Goal: Check status: Check status

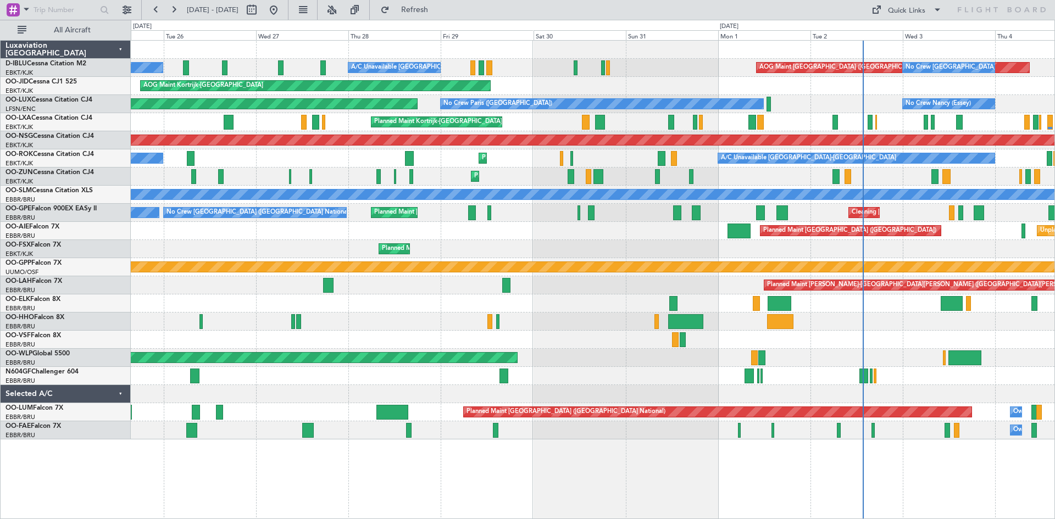
click at [530, 209] on div "Cleaning [GEOGRAPHIC_DATA] ([GEOGRAPHIC_DATA] National) Planned Maint [GEOGRAPH…" at bounding box center [592, 213] width 923 height 18
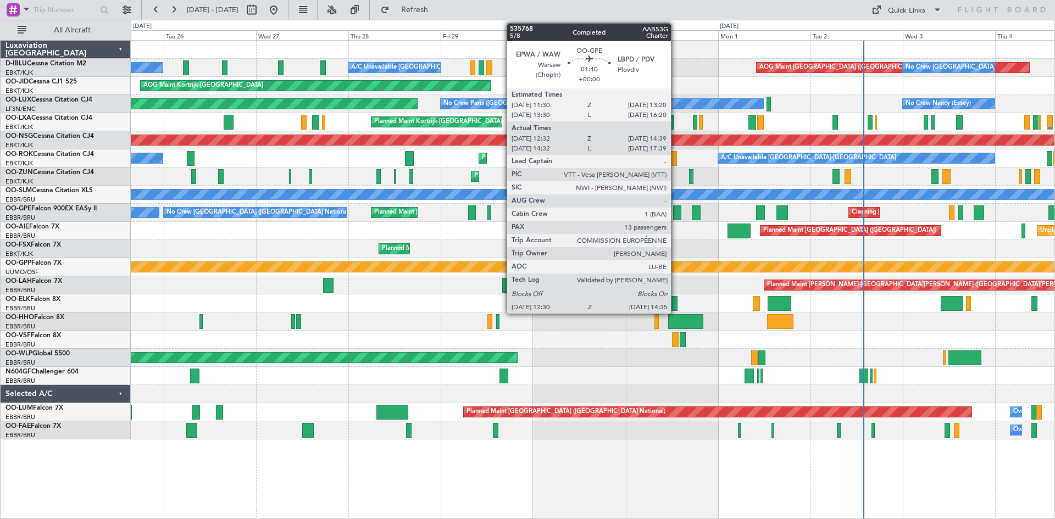
click at [676, 214] on div at bounding box center [677, 212] width 8 height 15
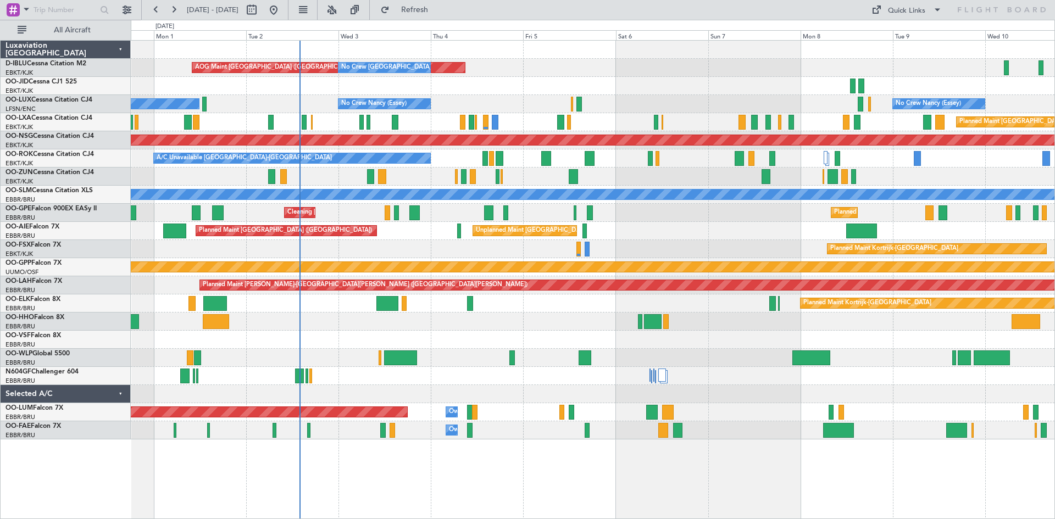
click at [346, 338] on div at bounding box center [592, 340] width 923 height 18
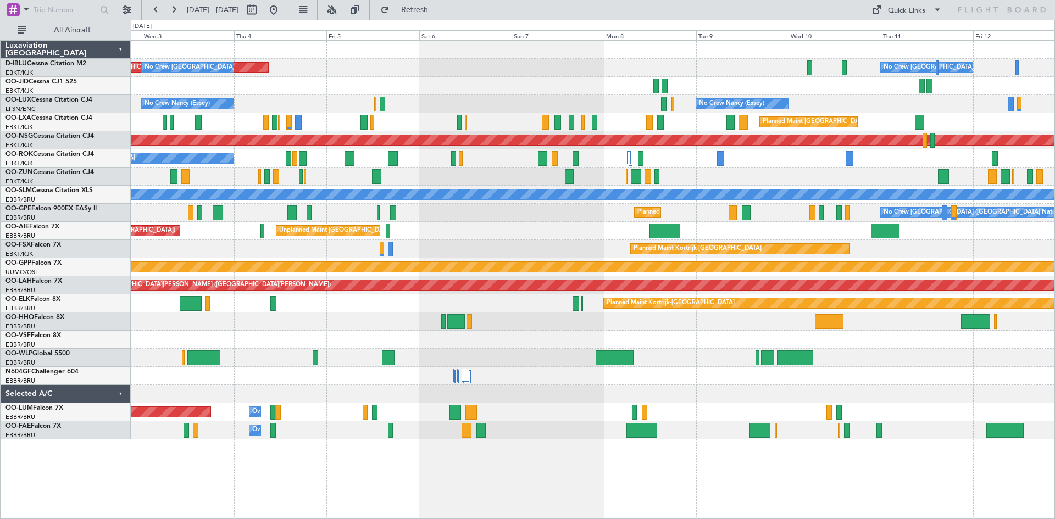
click at [565, 329] on div at bounding box center [592, 322] width 923 height 18
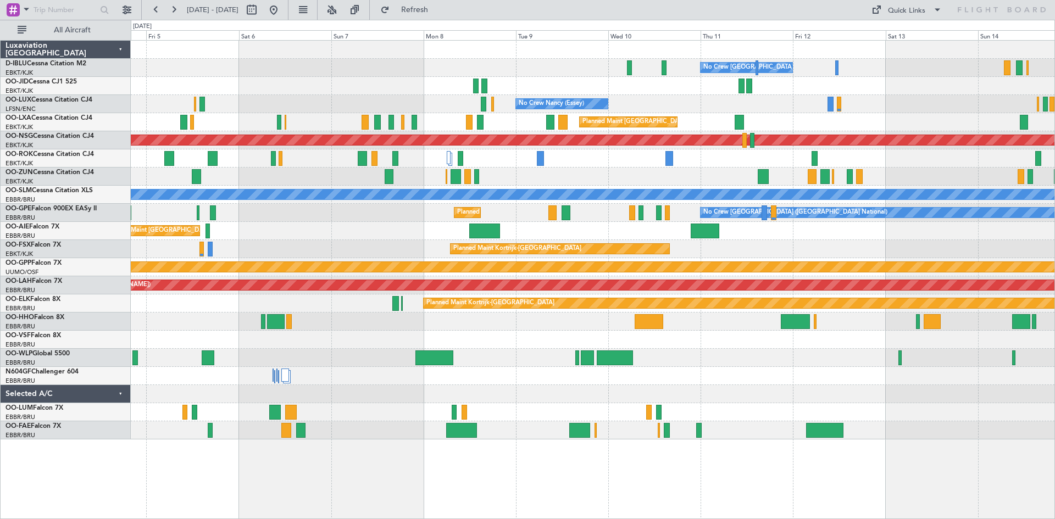
click at [688, 327] on div at bounding box center [592, 322] width 923 height 18
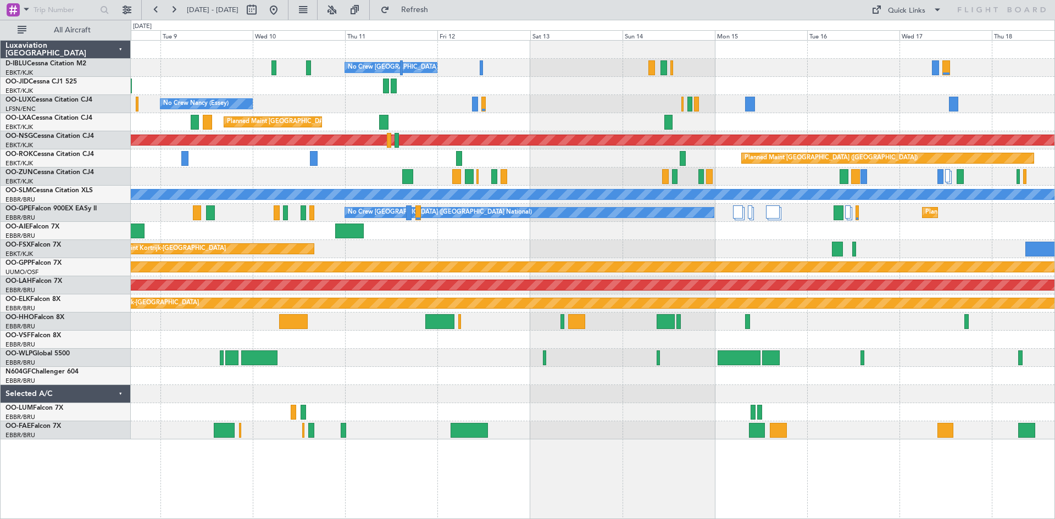
click at [520, 377] on div at bounding box center [592, 376] width 923 height 18
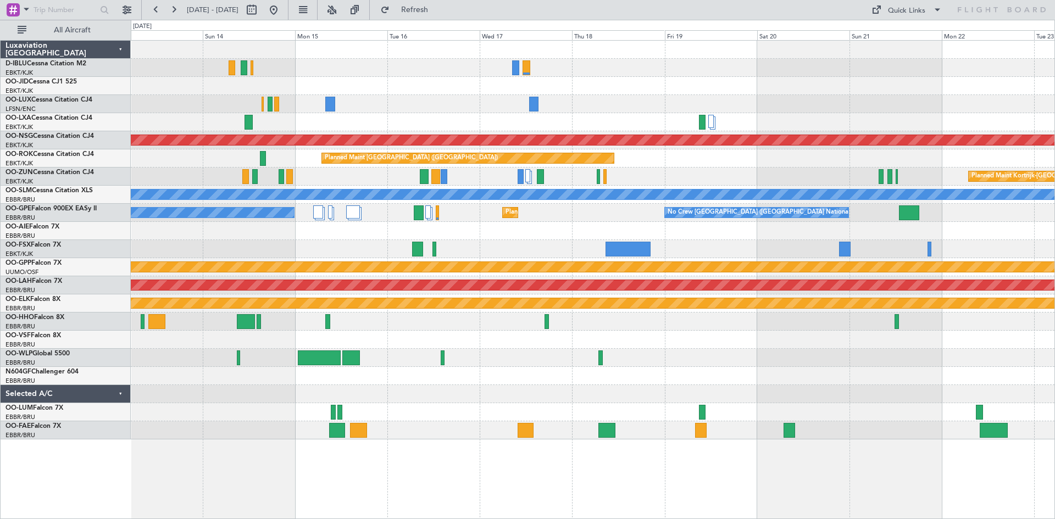
click at [231, 229] on div at bounding box center [592, 231] width 923 height 18
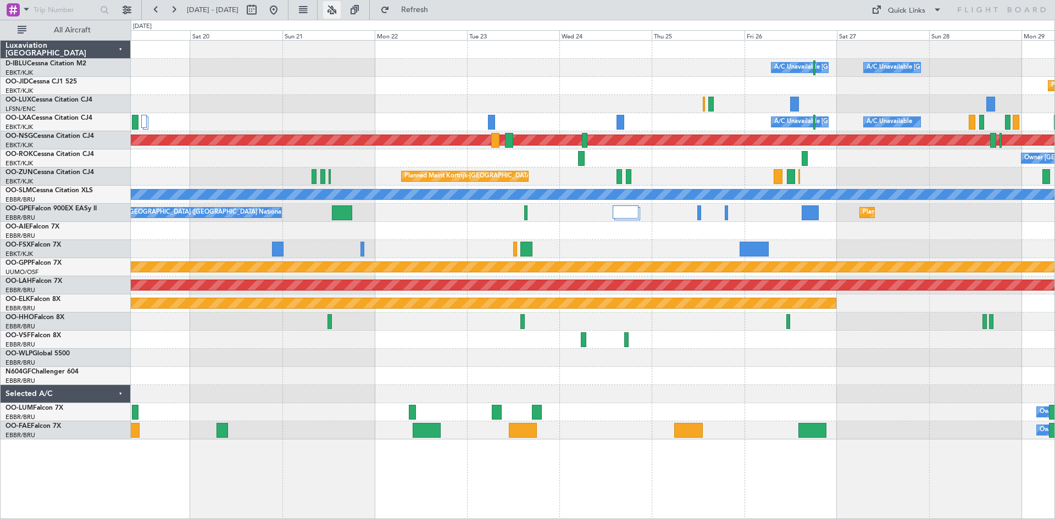
click at [341, 8] on button at bounding box center [332, 10] width 18 height 18
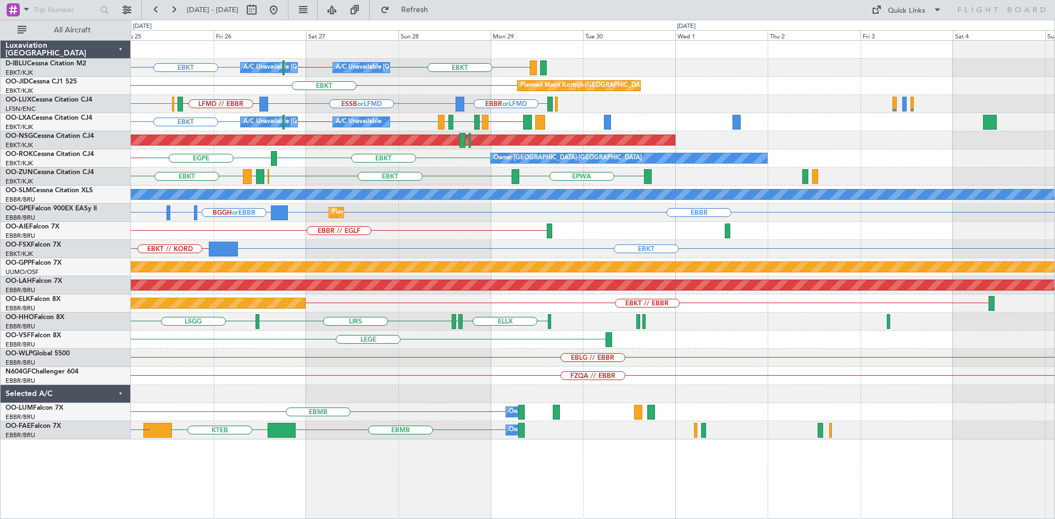
click at [333, 129] on div "EBKT EBKT EBBR // EBKT A/C Unavailable [GEOGRAPHIC_DATA] ([GEOGRAPHIC_DATA] Nat…" at bounding box center [592, 240] width 923 height 399
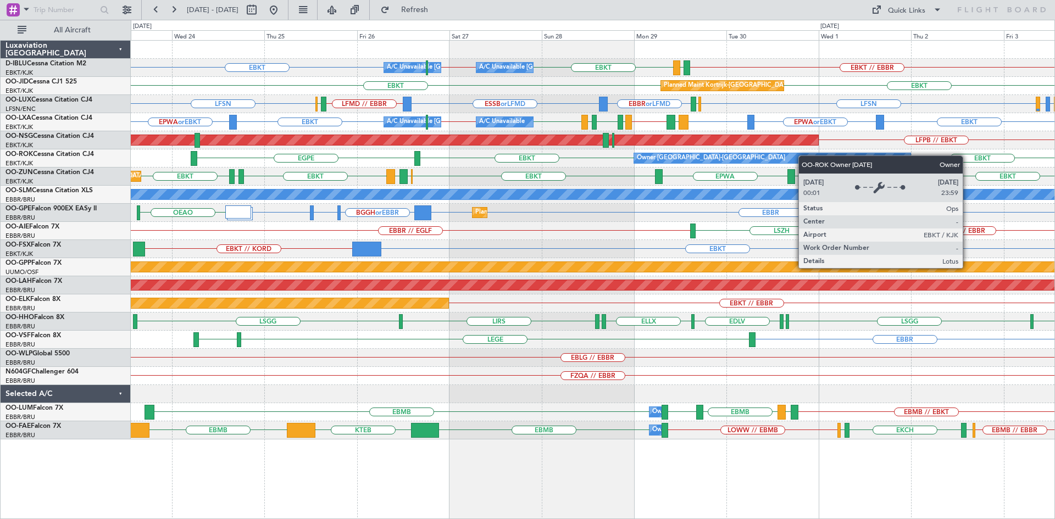
click at [851, 156] on div "A/C Unavailable [GEOGRAPHIC_DATA] ([GEOGRAPHIC_DATA] National) A/C Unavailable …" at bounding box center [592, 240] width 923 height 399
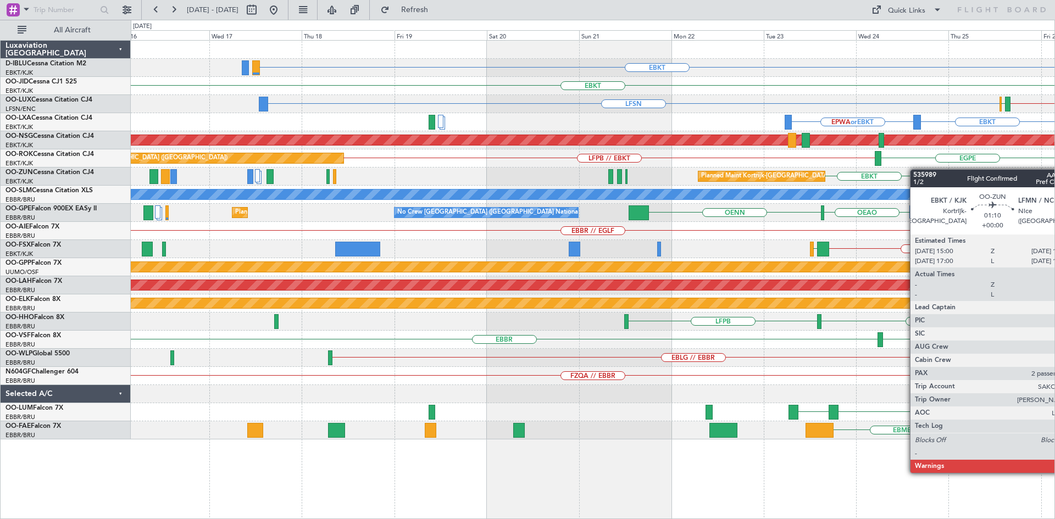
click at [922, 169] on div "EBKT A/C Unavailable [GEOGRAPHIC_DATA] ([GEOGRAPHIC_DATA] National) EBBR // EBK…" at bounding box center [592, 240] width 923 height 399
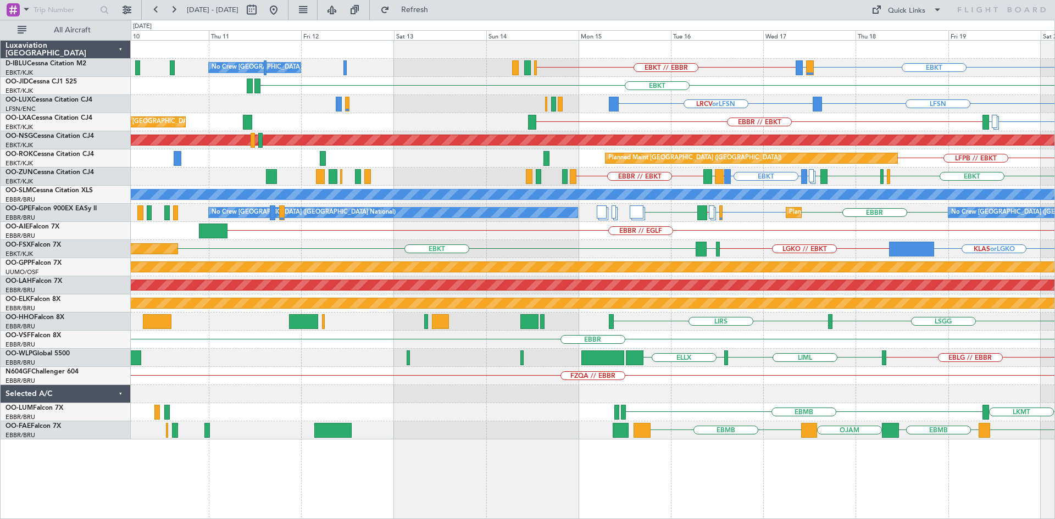
click at [967, 187] on div "EBKT LIRQ or EBKT EBKT // EBBR No Crew [GEOGRAPHIC_DATA] (Brussels National) EB…" at bounding box center [592, 240] width 923 height 399
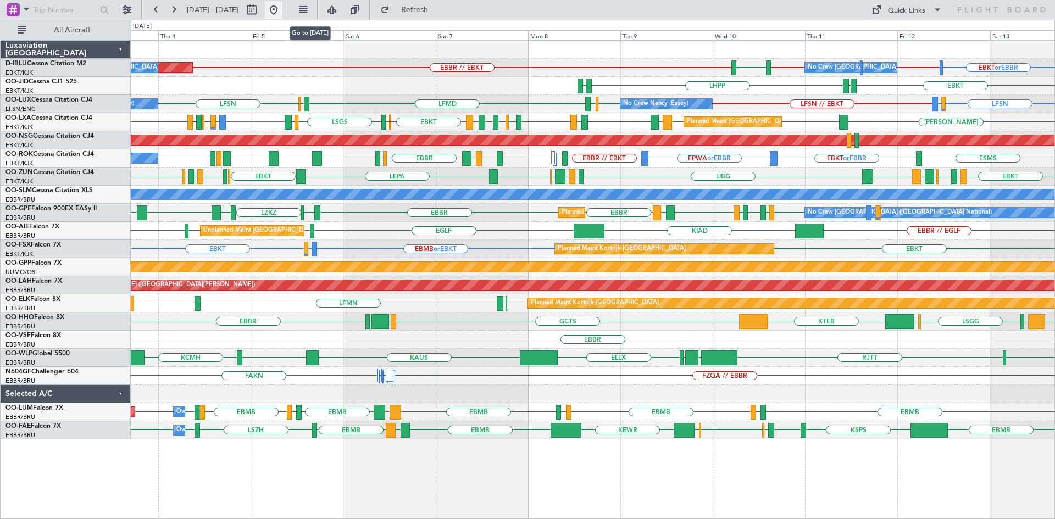
click at [282, 9] on button at bounding box center [274, 10] width 18 height 18
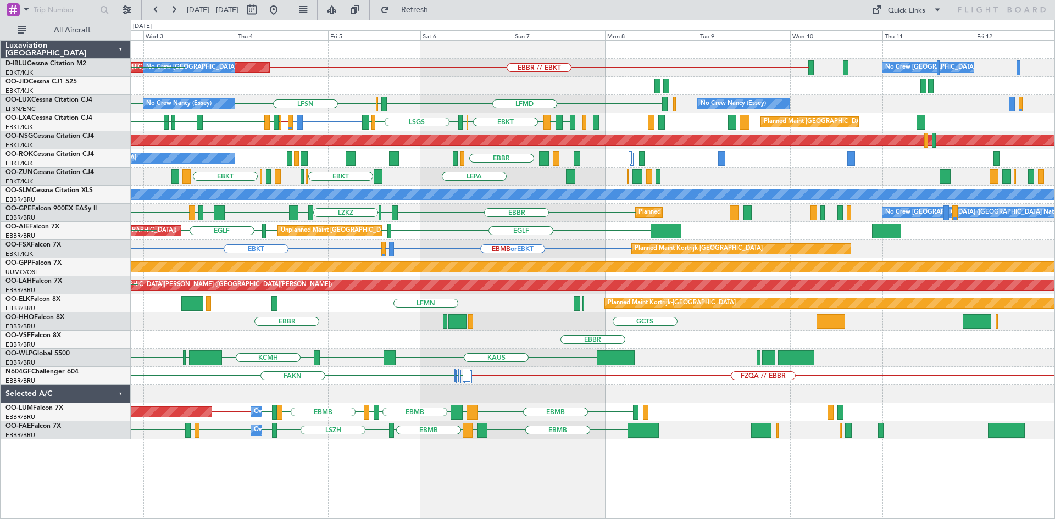
click at [419, 146] on div "Planned Maint [GEOGRAPHIC_DATA] ([GEOGRAPHIC_DATA])" at bounding box center [592, 140] width 923 height 18
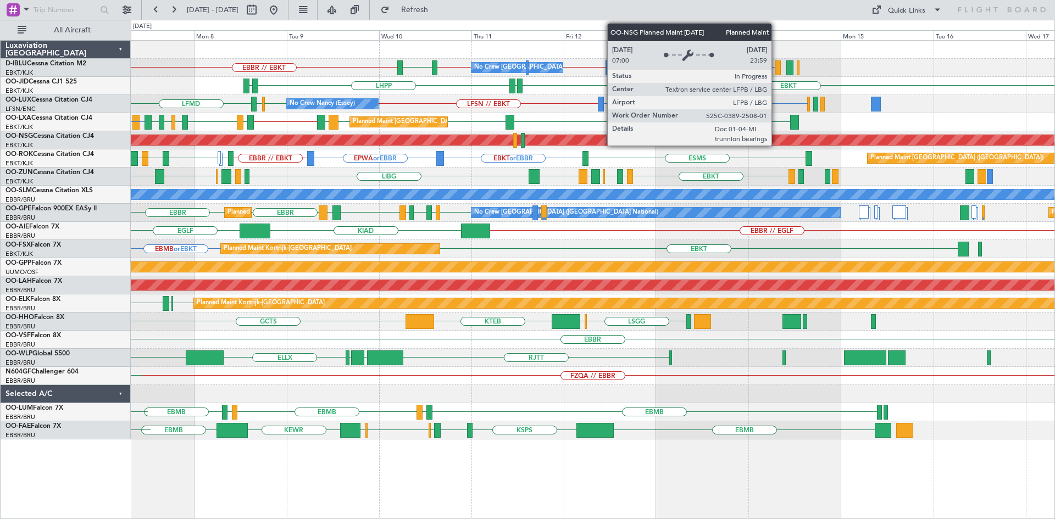
click at [361, 144] on div "Planned Maint [GEOGRAPHIC_DATA] ([GEOGRAPHIC_DATA])" at bounding box center [593, 140] width 2770 height 10
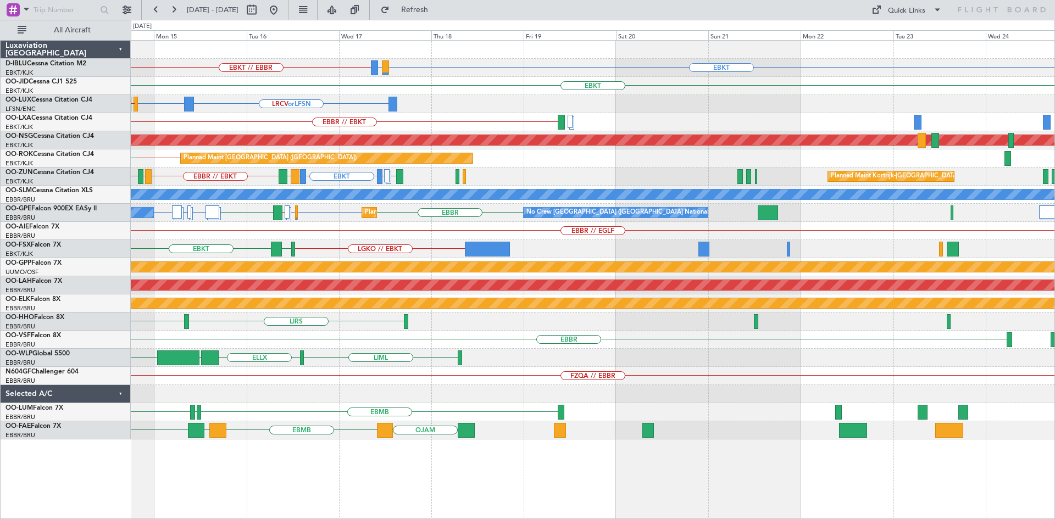
click at [251, 165] on div "EBKT LIRQ or EBKT EBKT // EBBR [GEOGRAPHIC_DATA] LFMN EBKT or EBBR A/C Unavaila…" at bounding box center [592, 240] width 923 height 399
